Goal: Find specific page/section: Find specific page/section

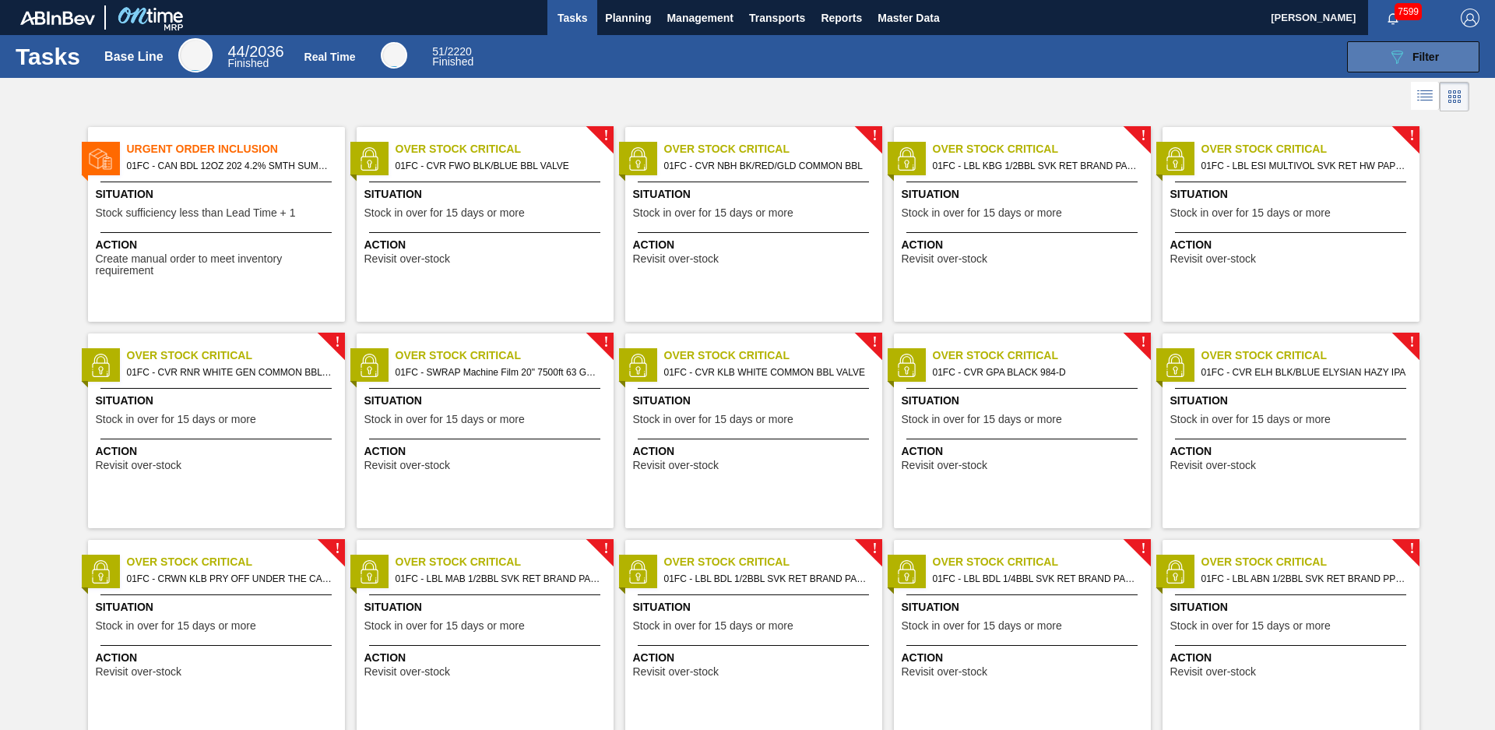
click at [1409, 60] on div "089F7B8B-B2A5-4AFE-B5C0-19BA573D28AC Filter" at bounding box center [1413, 57] width 51 height 19
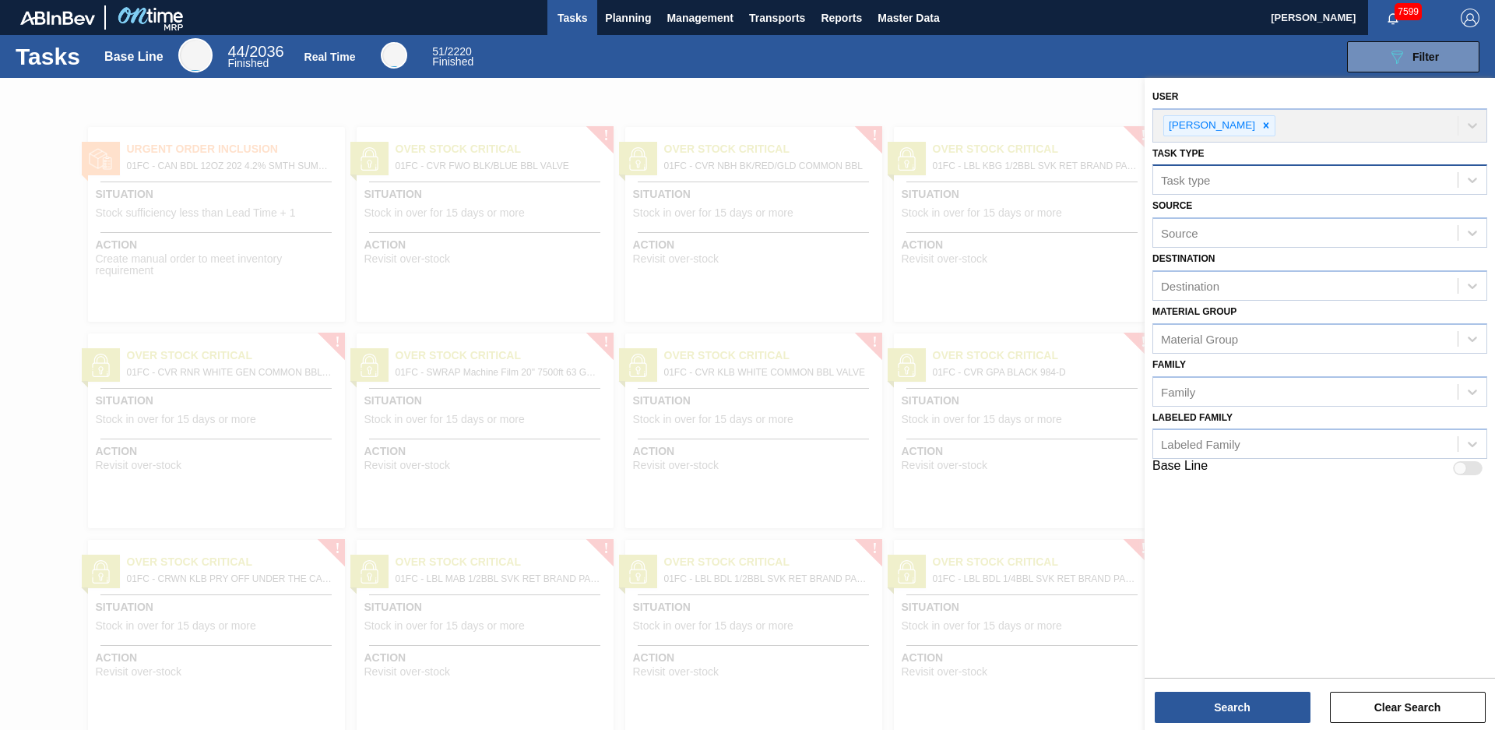
click at [1348, 188] on div "Task type" at bounding box center [1305, 180] width 304 height 23
click at [645, 17] on span "Planning" at bounding box center [628, 18] width 46 height 19
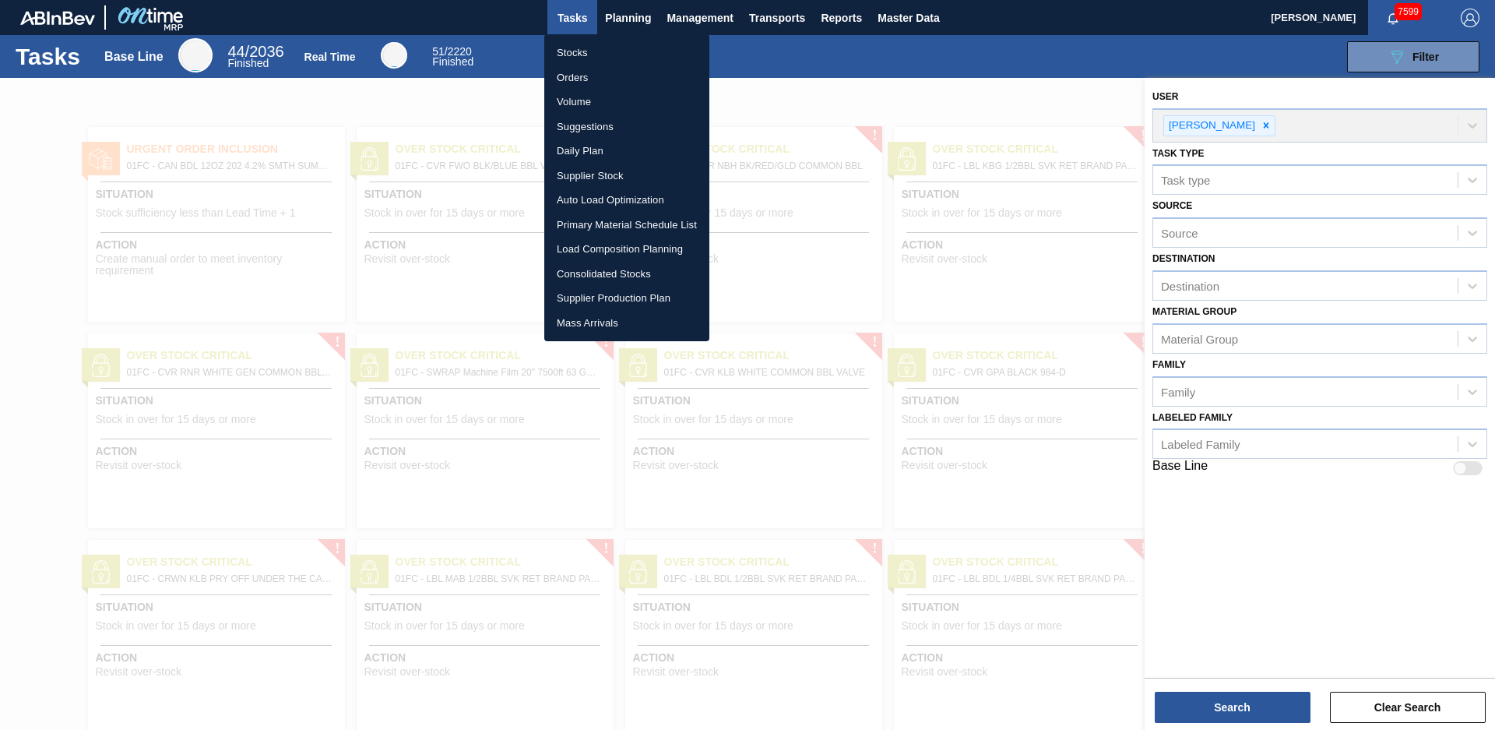
drag, startPoint x: 581, startPoint y: 128, endPoint x: 603, endPoint y: 152, distance: 32.0
click at [581, 128] on li "Suggestions" at bounding box center [626, 126] width 165 height 25
checkbox input "true"
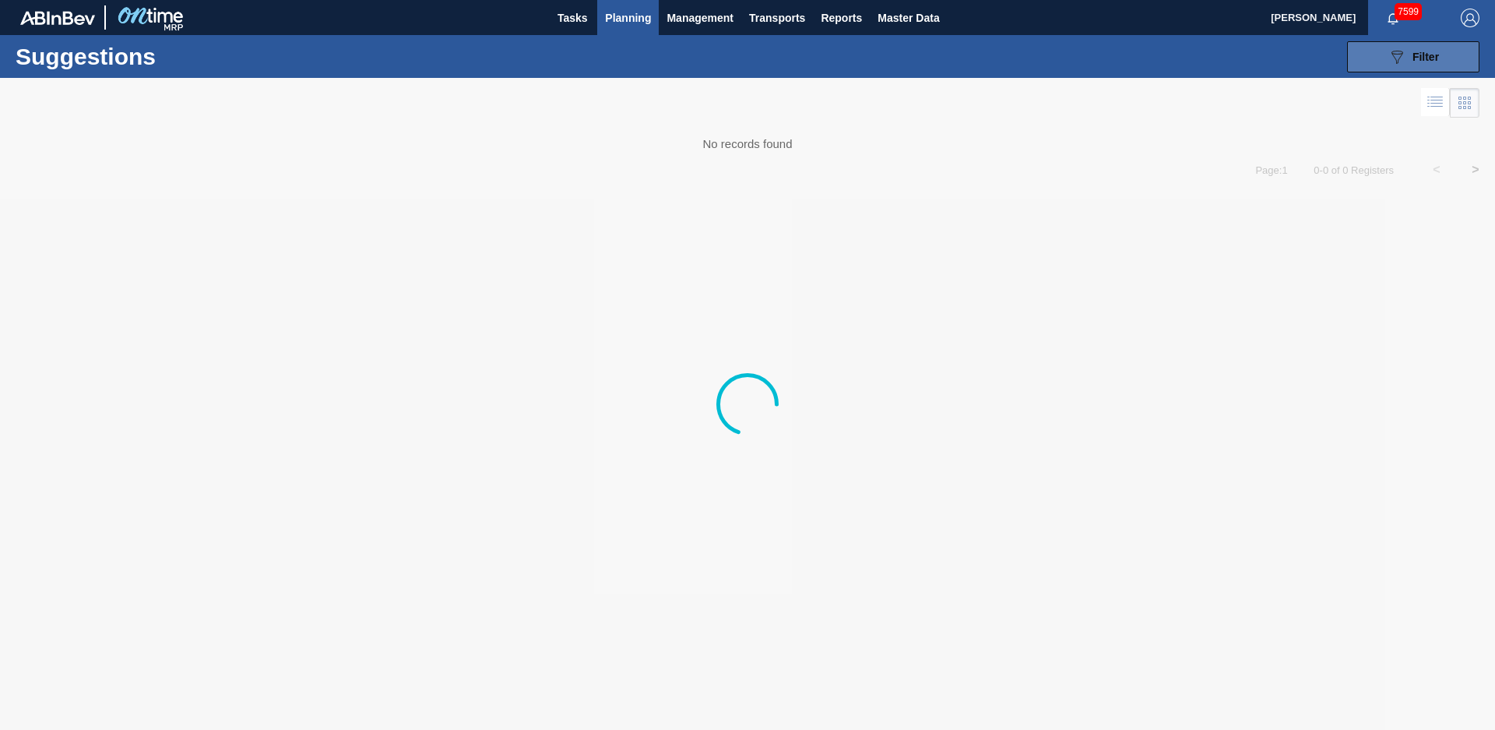
click at [1382, 57] on button "089F7B8B-B2A5-4AFE-B5C0-19BA573D28AC Filter" at bounding box center [1413, 56] width 132 height 31
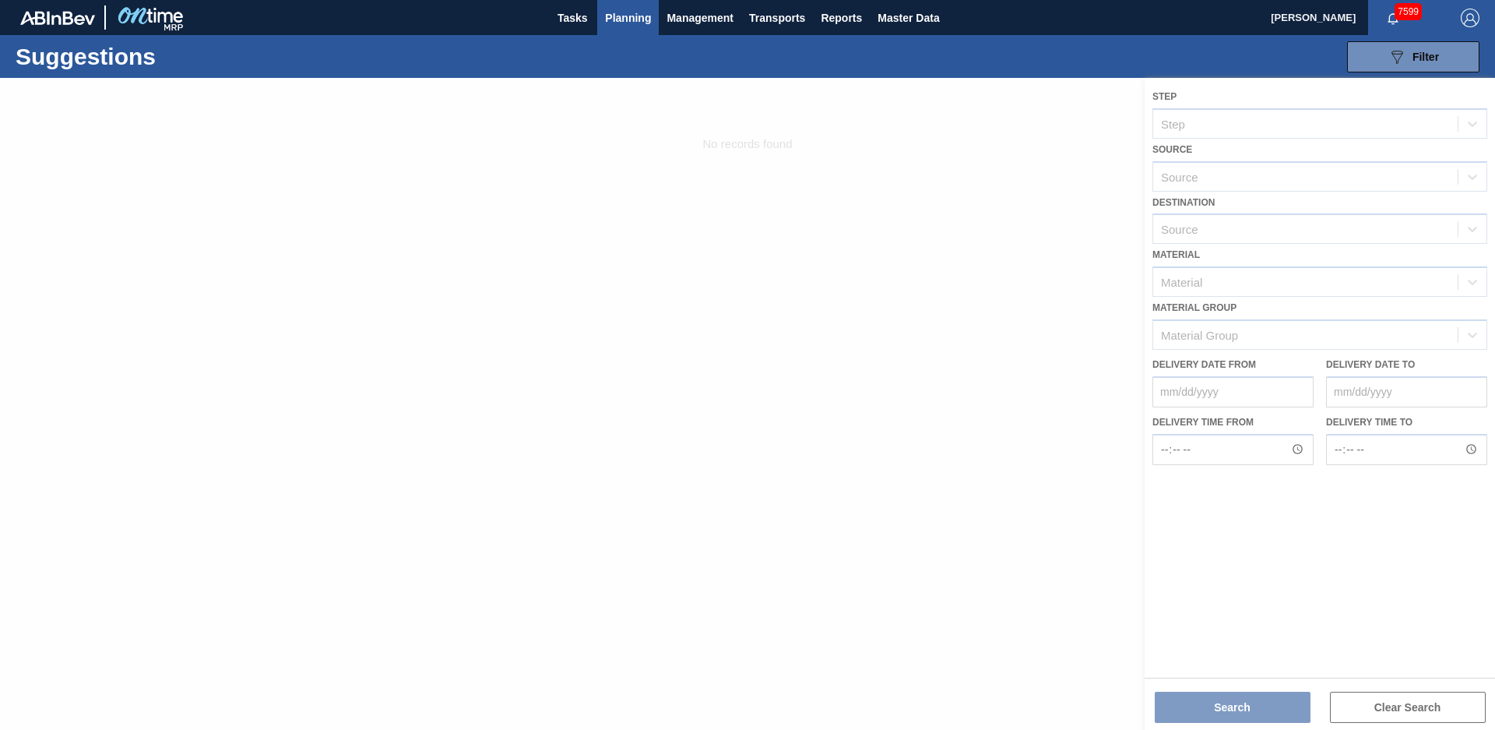
click at [1315, 188] on div at bounding box center [747, 404] width 1495 height 652
click at [1038, 336] on div at bounding box center [747, 404] width 1495 height 652
click at [1369, 75] on div "Suggestions 089F7B8B-B2A5-4AFE-B5C0-19BA573D28AC Filter Step Step Source Source…" at bounding box center [747, 56] width 1495 height 43
click at [1372, 70] on button "089F7B8B-B2A5-4AFE-B5C0-19BA573D28AC Filter" at bounding box center [1413, 56] width 132 height 31
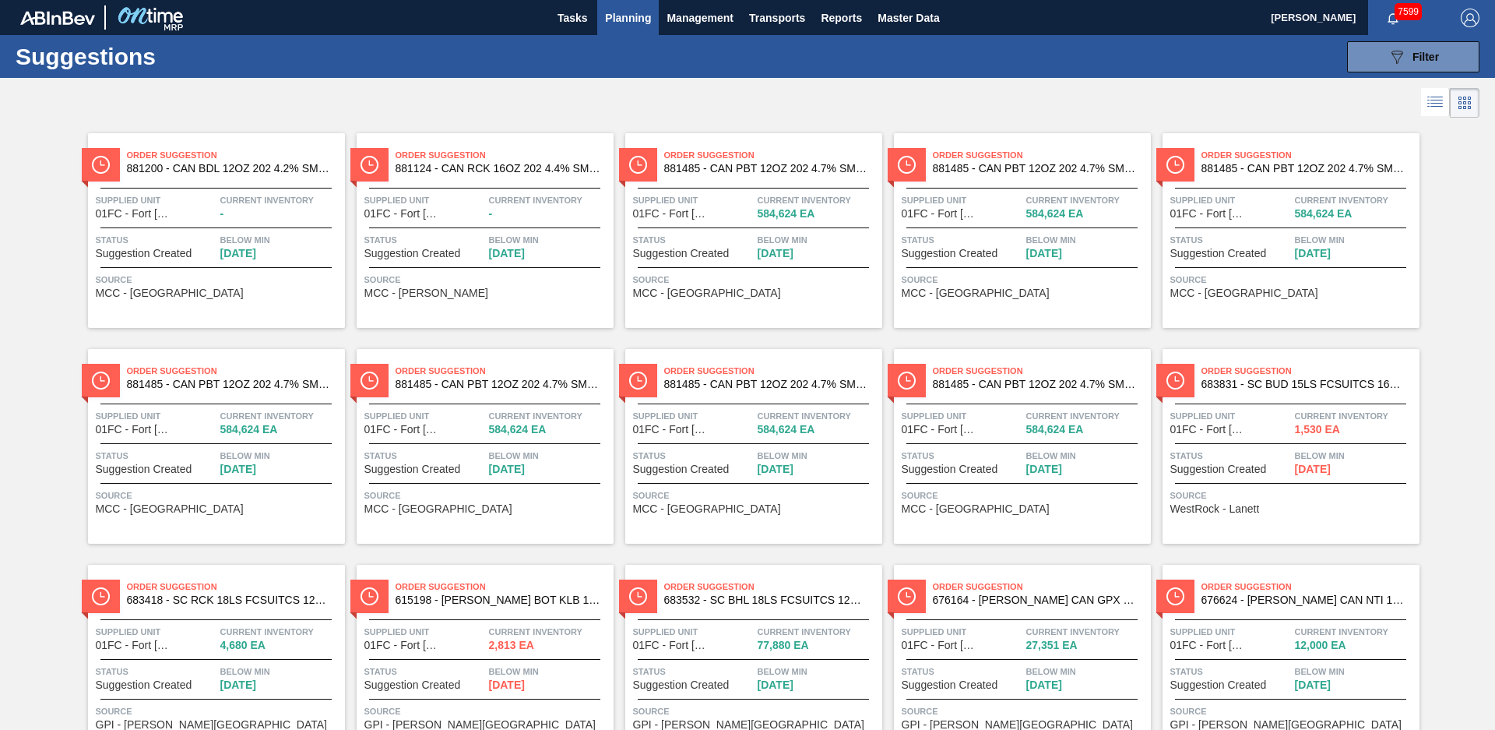
scroll to position [219, 0]
